Goal: Check status: Check status

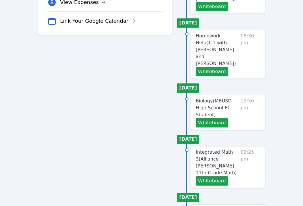
scroll to position [192, 0]
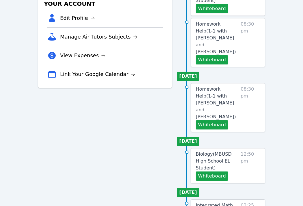
scroll to position [176, 0]
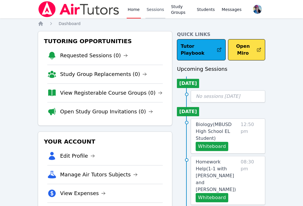
click at [155, 10] on link "Sessions" at bounding box center [155, 9] width 20 height 18
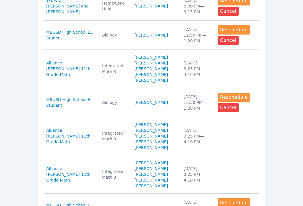
scroll to position [302, 0]
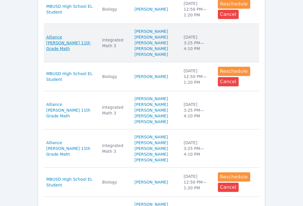
click at [63, 44] on span "Alliance [PERSON_NAME] 11th Grade Math" at bounding box center [70, 42] width 49 height 17
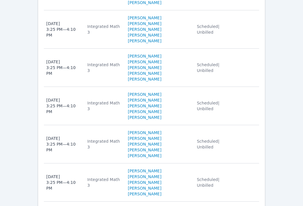
scroll to position [572, 0]
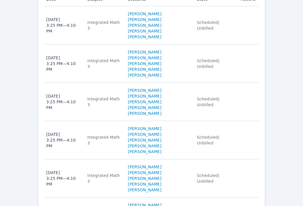
scroll to position [442, 0]
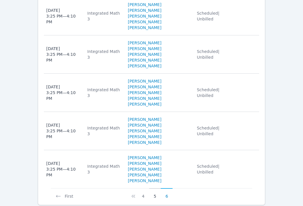
click at [156, 189] on button "5" at bounding box center [155, 194] width 12 height 11
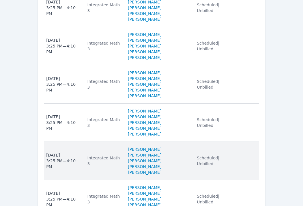
scroll to position [572, 0]
